Goal: Navigation & Orientation: Find specific page/section

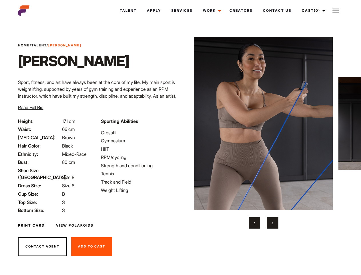
click at [312, 11] on link "Cast (0)" at bounding box center [313, 10] width 32 height 15
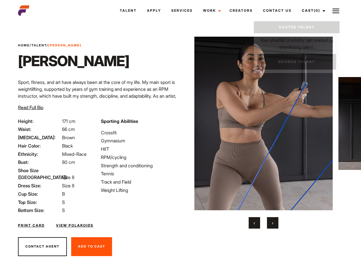
click at [336, 11] on img at bounding box center [336, 10] width 7 height 7
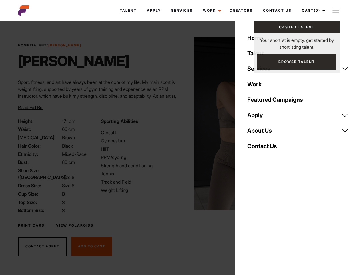
click at [263, 132] on img at bounding box center [263, 123] width 139 height 173
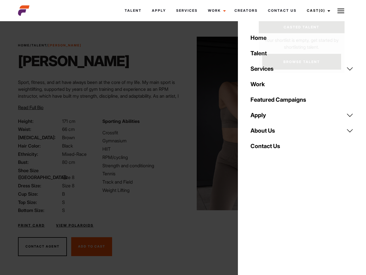
click at [180, 123] on div "Sporting Abilities Crossfit Gymnasium HIIT RPM/cycling Strength and conditionin…" at bounding box center [141, 166] width 84 height 96
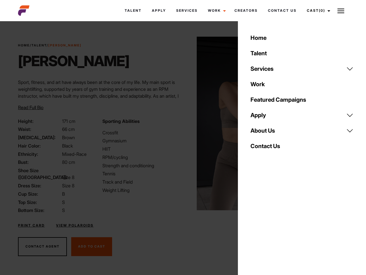
click at [255, 223] on div "Home Talent Services Talent Casting Photography Videography Creative Hair and M…" at bounding box center [302, 137] width 128 height 275
click at [273, 223] on div "Home Talent Services Talent Casting Photography Videography Creative Hair and M…" at bounding box center [302, 137] width 128 height 275
